Goal: Transaction & Acquisition: Download file/media

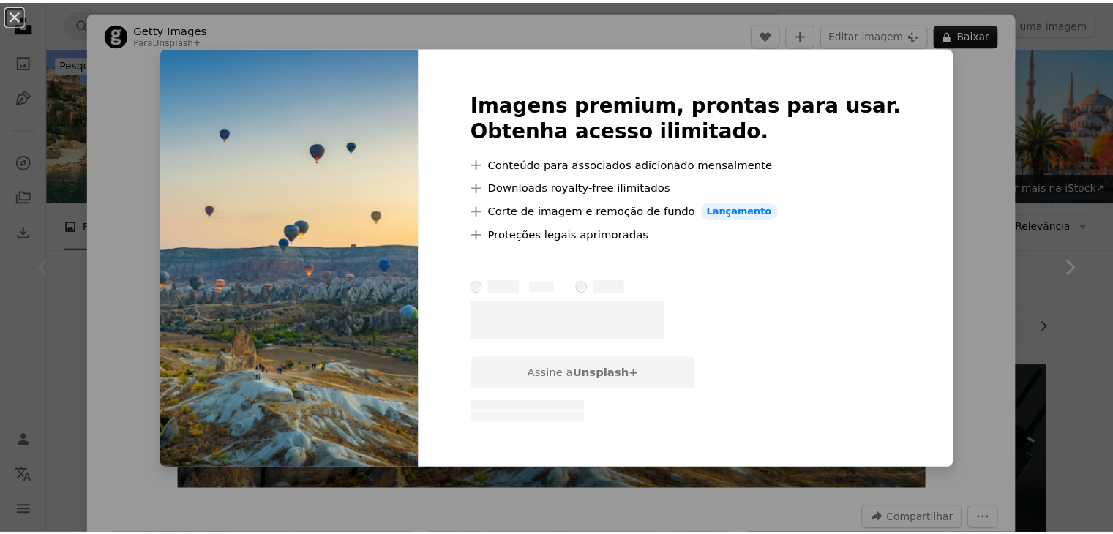
scroll to position [146, 0]
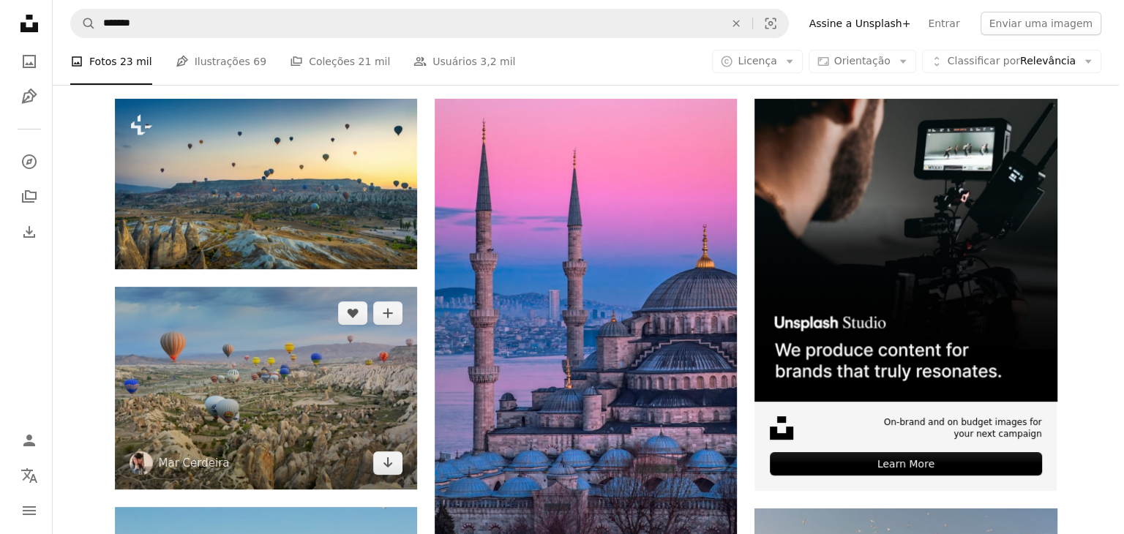
scroll to position [293, 0]
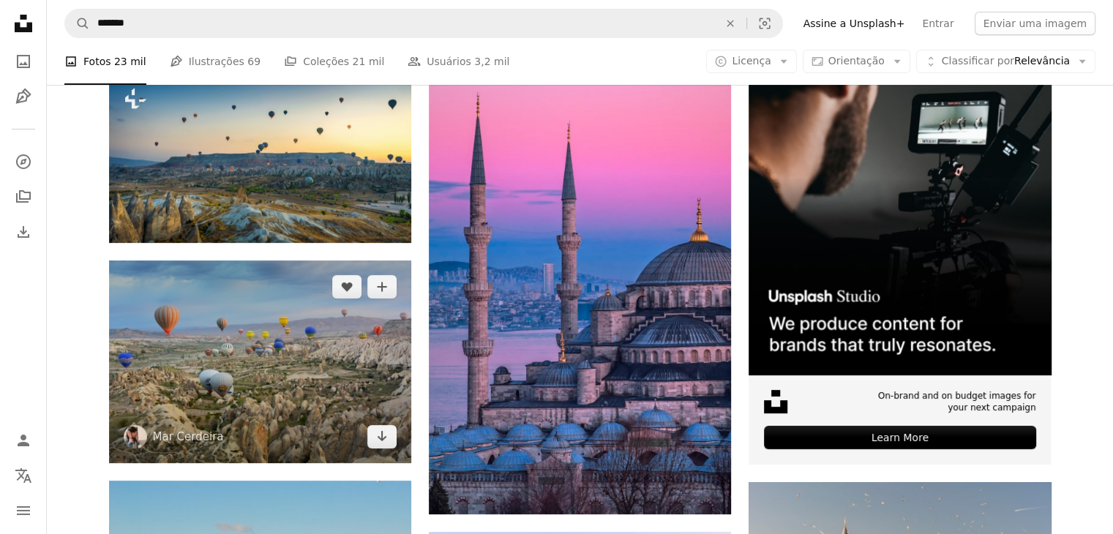
click at [305, 363] on img at bounding box center [260, 362] width 302 height 203
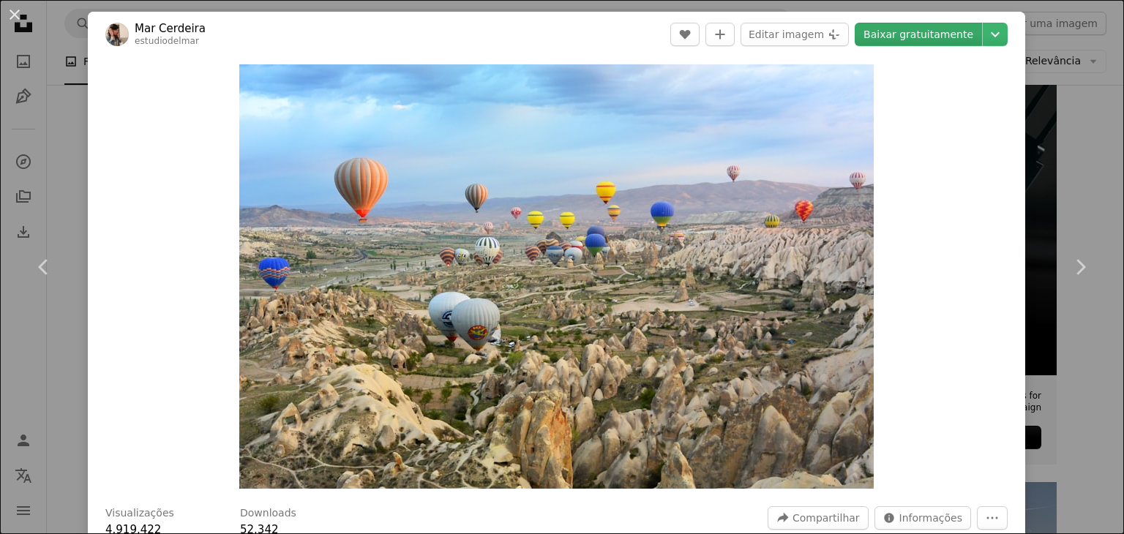
click at [936, 41] on link "Baixar gratuitamente" at bounding box center [918, 34] width 127 height 23
